Goal: Task Accomplishment & Management: Manage account settings

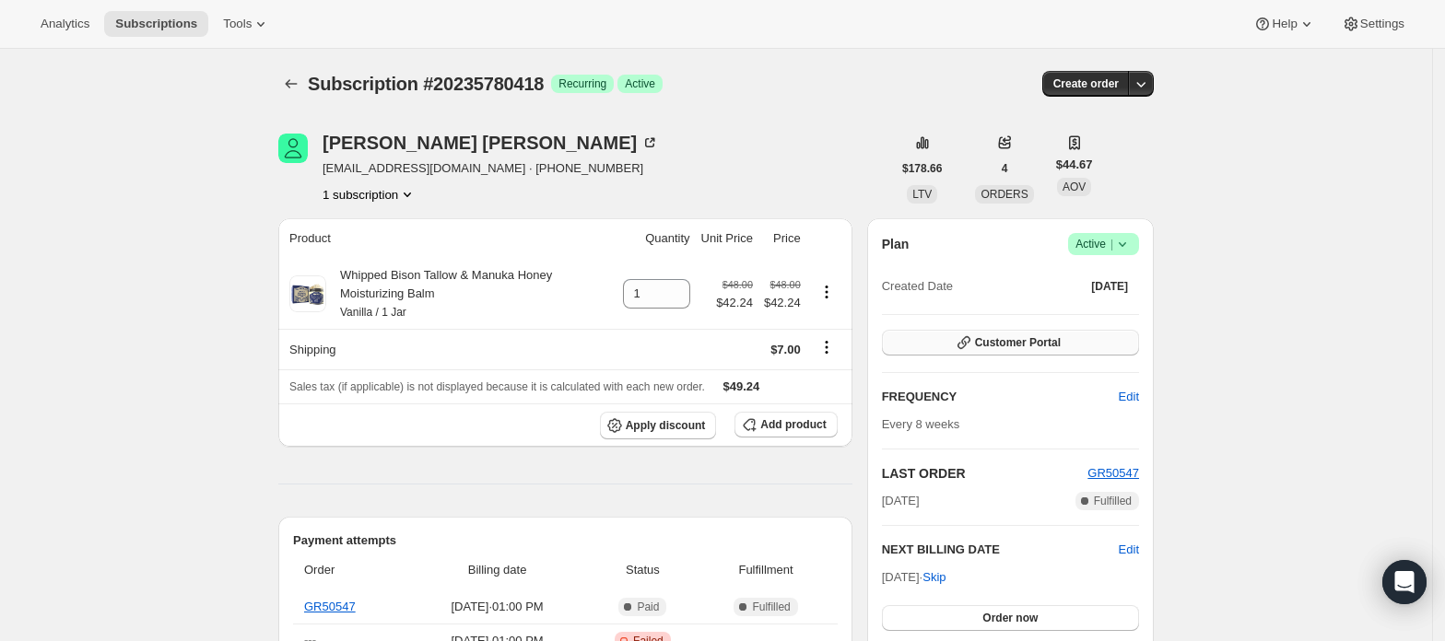
click at [1060, 345] on span "Customer Portal" at bounding box center [1018, 342] width 86 height 15
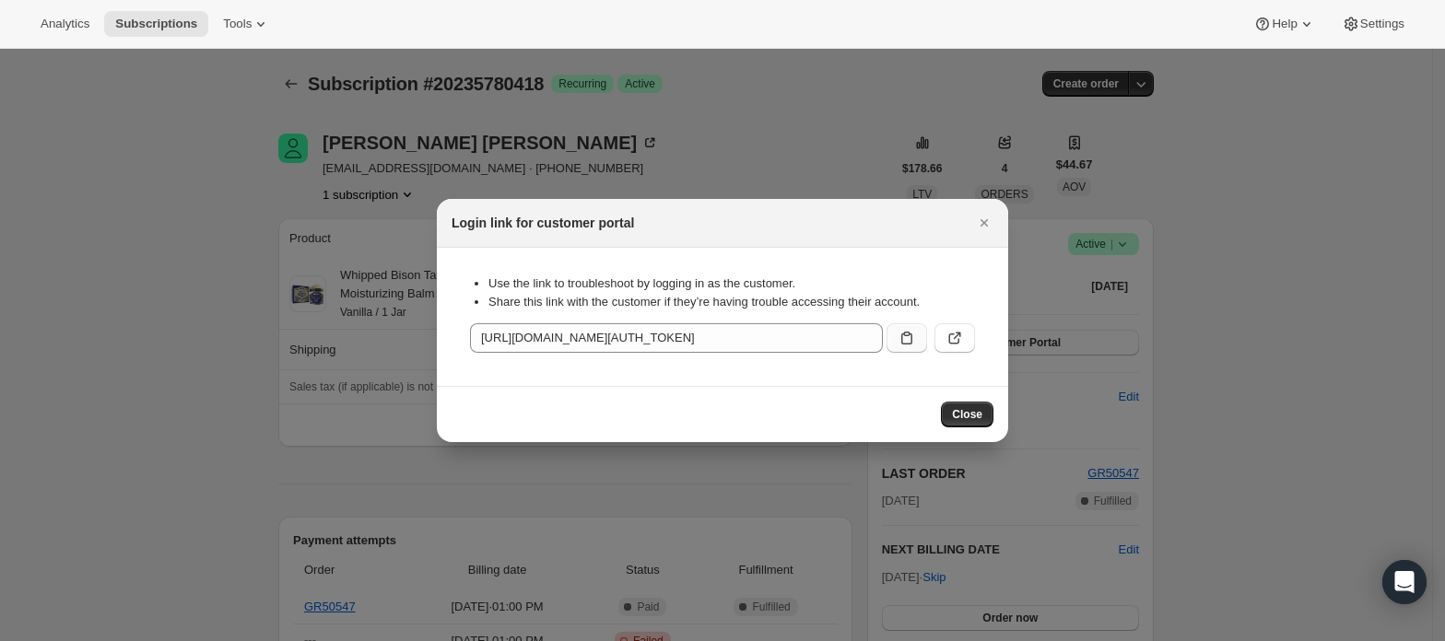
click at [905, 334] on icon ":rc1:" at bounding box center [906, 338] width 18 height 18
click at [911, 337] on icon ":rc1:" at bounding box center [906, 338] width 11 height 13
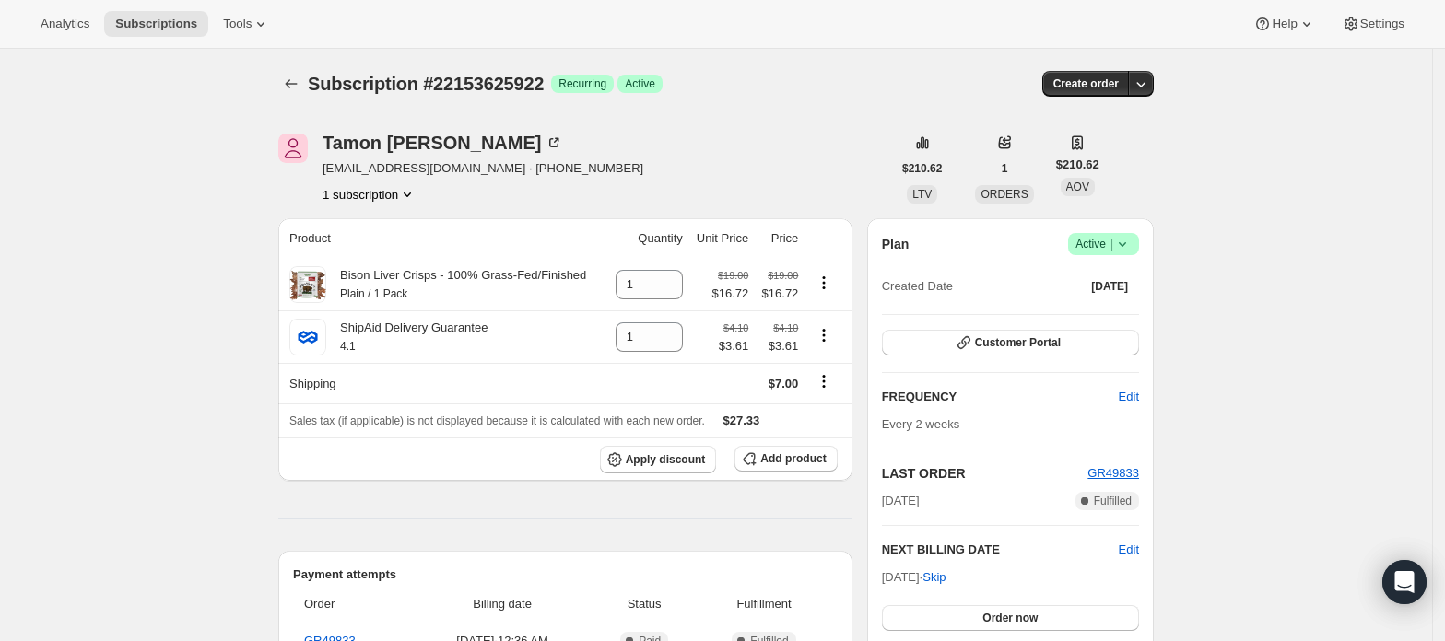
click at [1103, 249] on span "Active |" at bounding box center [1103, 244] width 56 height 18
click at [1082, 313] on span "Cancel subscription" at bounding box center [1111, 312] width 104 height 14
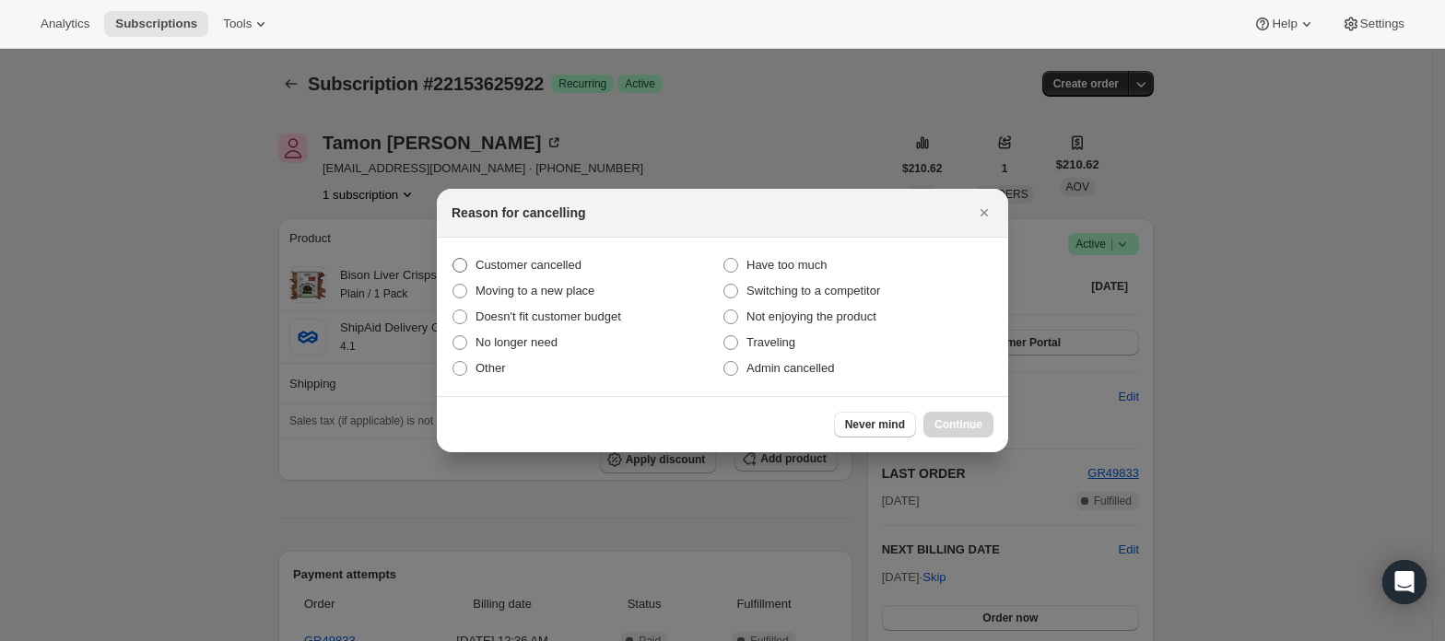
click at [582, 269] on label "Customer cancelled" at bounding box center [586, 265] width 271 height 26
click at [453, 259] on input "Customer cancelled" at bounding box center [452, 258] width 1 height 1
radio input "true"
click at [959, 420] on span "Continue" at bounding box center [958, 424] width 48 height 15
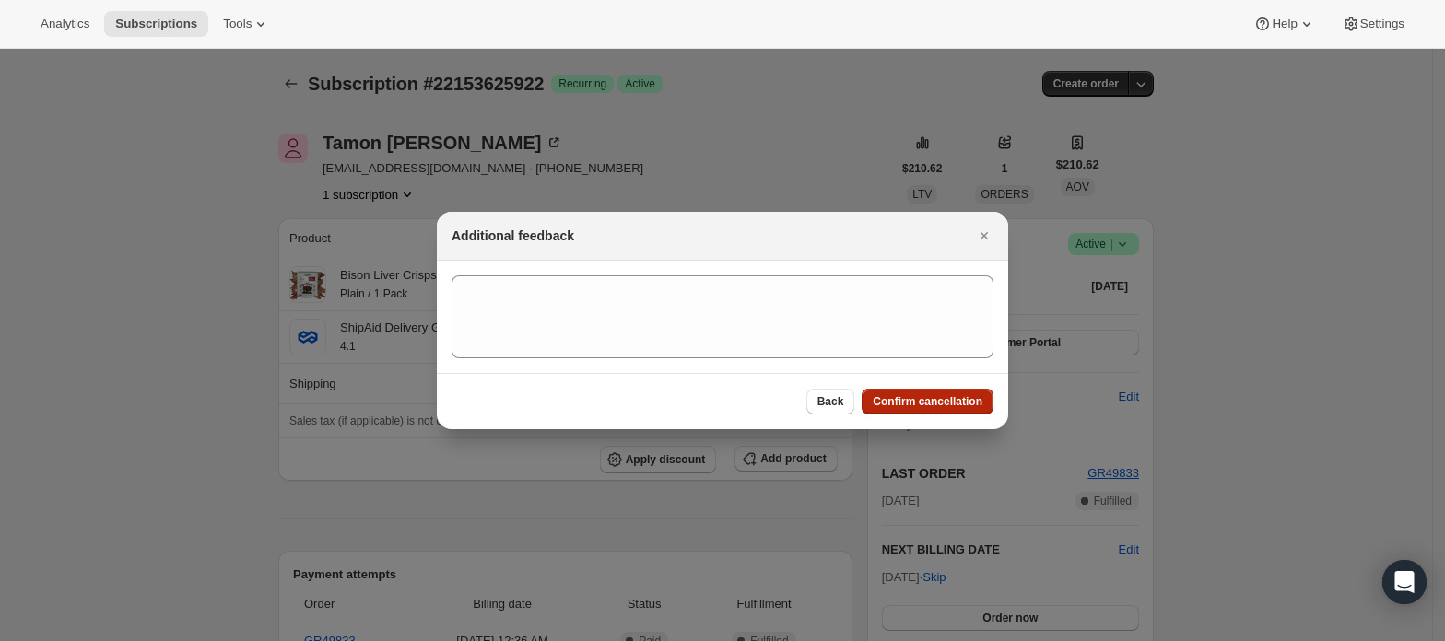
click at [954, 394] on button "Confirm cancellation" at bounding box center [927, 402] width 132 height 26
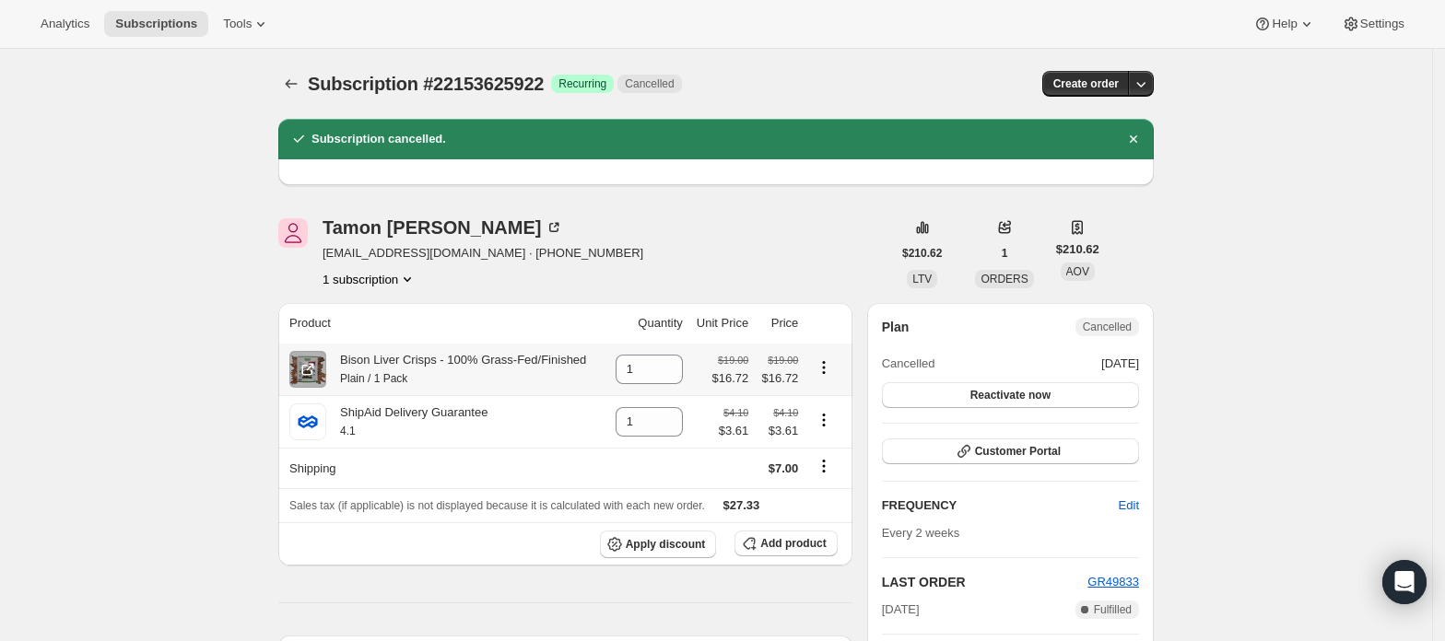
click at [831, 370] on icon "Product actions" at bounding box center [823, 367] width 18 height 18
click at [793, 252] on div "Tamon Winkler nomat2002@yahoo.com · +18507757777 1 subscription" at bounding box center [584, 253] width 613 height 70
